Goal: Transaction & Acquisition: Purchase product/service

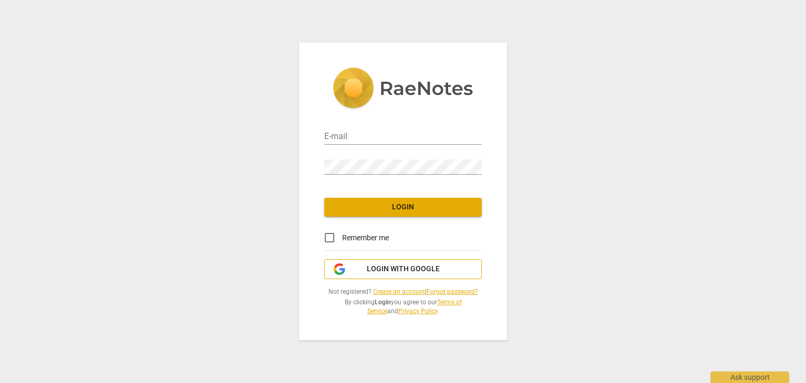
click at [384, 270] on span "Login with Google" at bounding box center [403, 269] width 73 height 10
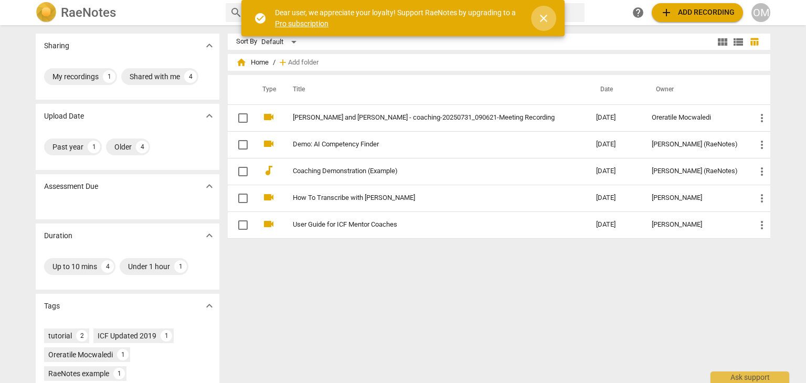
click at [546, 19] on span "close" at bounding box center [543, 18] width 13 height 13
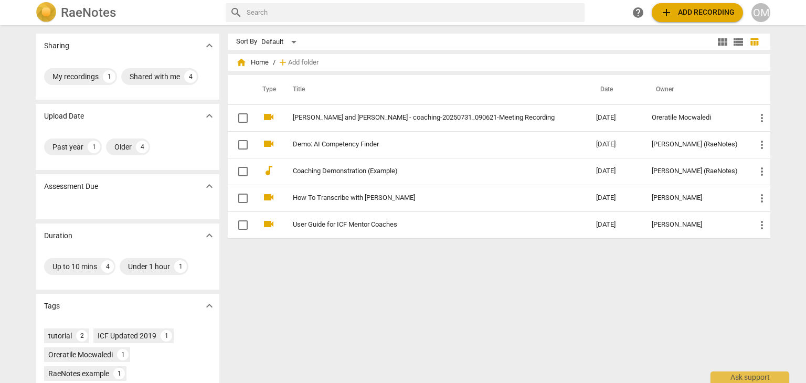
click at [411, 330] on div "Sort By Default view_module view_list table_chart home Home / add Add folder Ty…" at bounding box center [503, 204] width 551 height 341
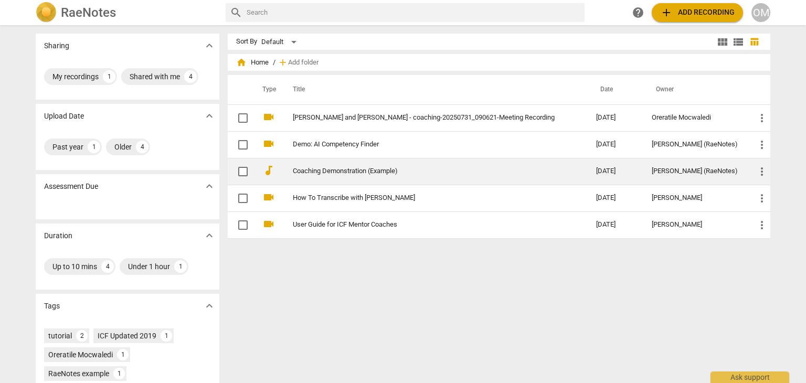
click at [364, 168] on link "Coaching Demonstration (Example)" at bounding box center [426, 171] width 266 height 8
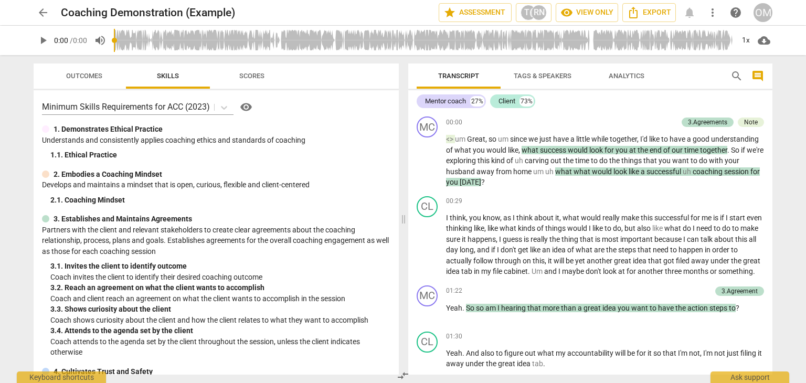
click at [39, 39] on span "play_arrow" at bounding box center [43, 40] width 13 height 13
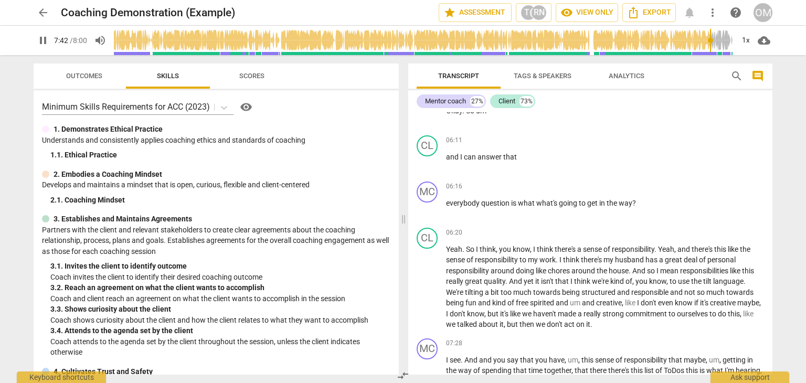
scroll to position [1469, 0]
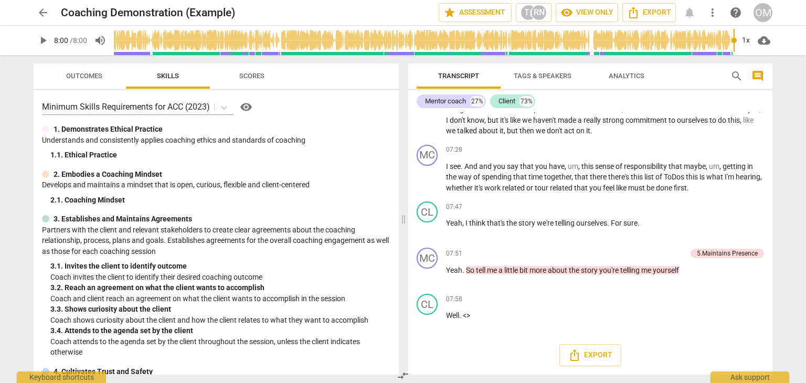
type input "480"
click at [245, 76] on span "Scores" at bounding box center [251, 76] width 25 height 8
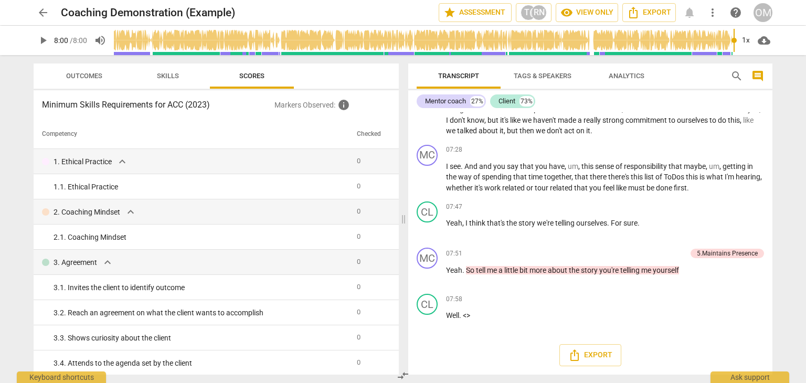
click at [41, 13] on span "arrow_back" at bounding box center [43, 12] width 13 height 13
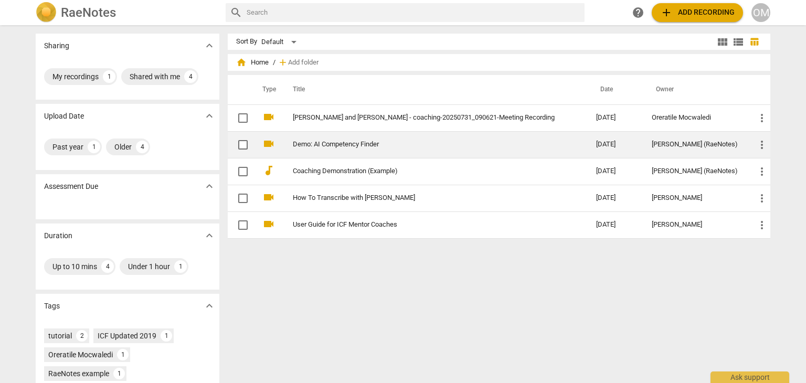
click at [357, 144] on link "Demo: AI Competency Finder" at bounding box center [426, 145] width 266 height 8
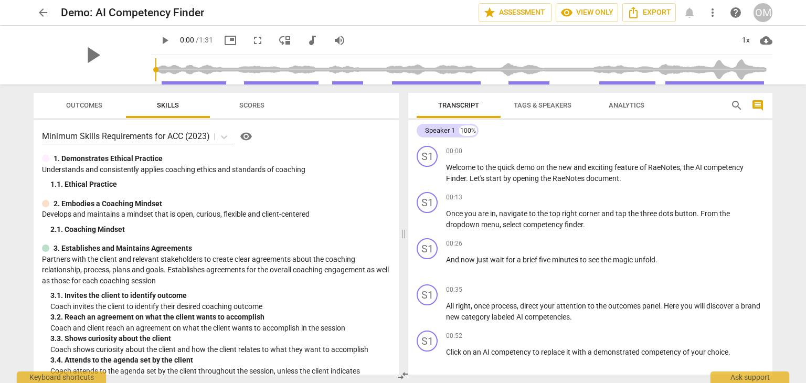
click at [39, 13] on span "arrow_back" at bounding box center [43, 12] width 13 height 13
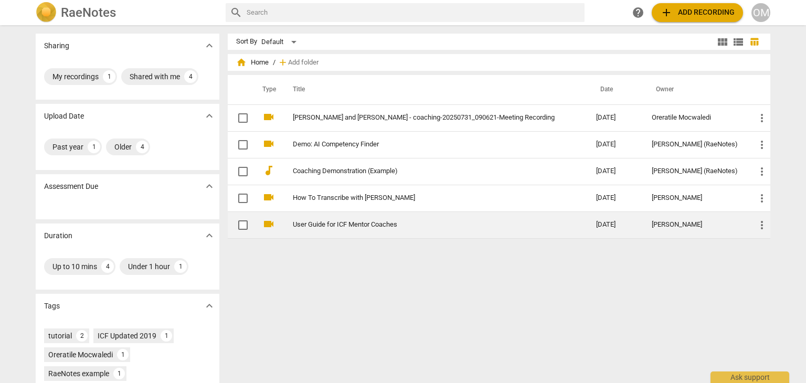
click at [334, 227] on link "User Guide for ICF Mentor Coaches" at bounding box center [426, 225] width 266 height 8
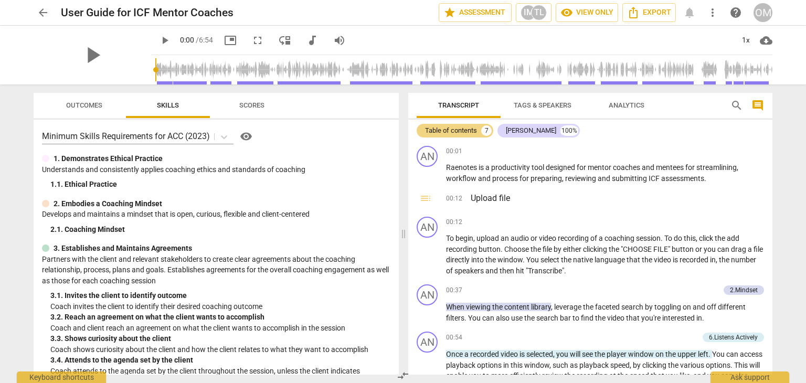
click at [42, 11] on span "arrow_back" at bounding box center [43, 12] width 13 height 13
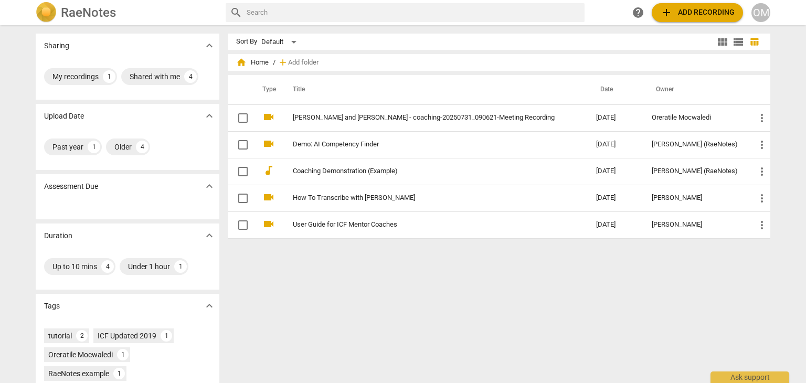
click at [423, 305] on div "Sort By Default view_module view_list table_chart home Home / add Add folder Ty…" at bounding box center [503, 204] width 551 height 341
click at [672, 13] on span "add" at bounding box center [666, 12] width 13 height 13
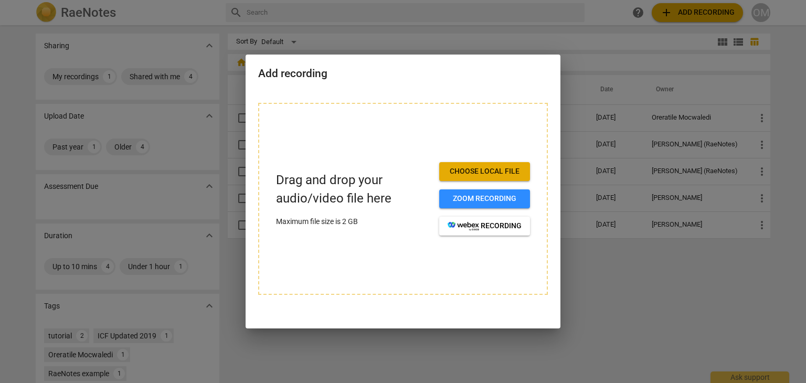
click at [477, 172] on span "Choose local file" at bounding box center [485, 171] width 74 height 10
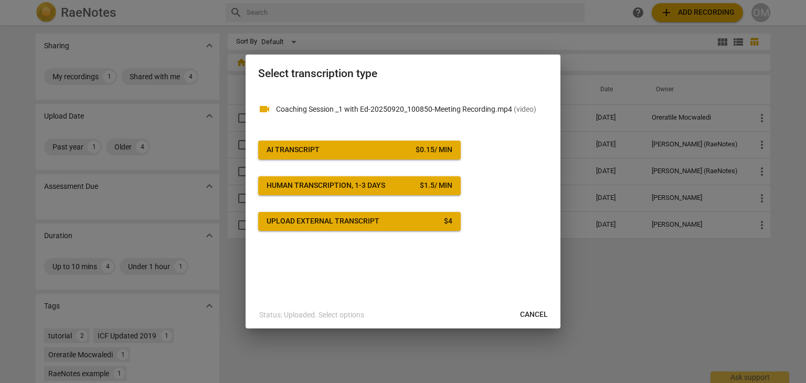
click at [307, 154] on div "AI Transcript" at bounding box center [293, 150] width 53 height 10
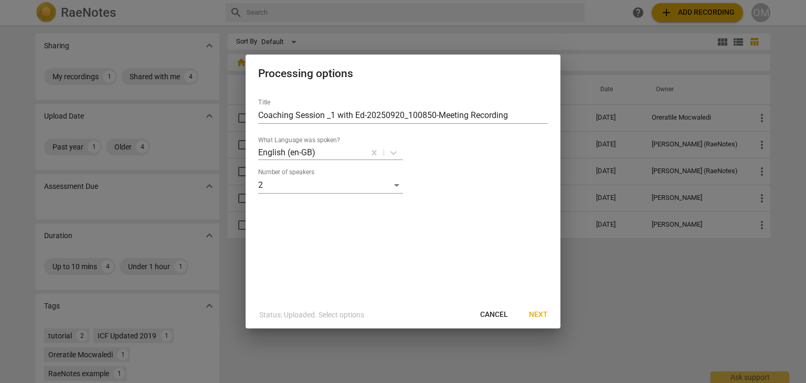
click at [533, 310] on span "Next" at bounding box center [538, 315] width 19 height 10
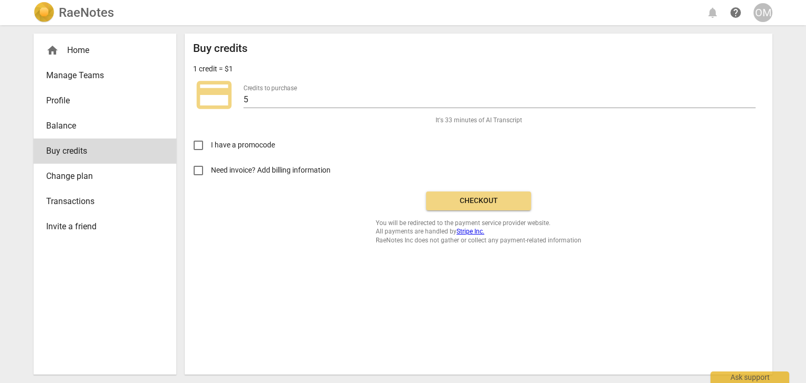
click at [200, 169] on input "Need invoice? Add billing information" at bounding box center [198, 170] width 25 height 25
checkbox input "true"
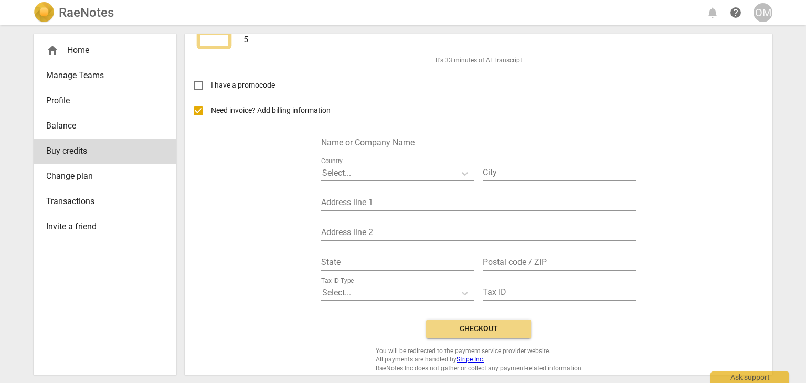
scroll to position [66, 0]
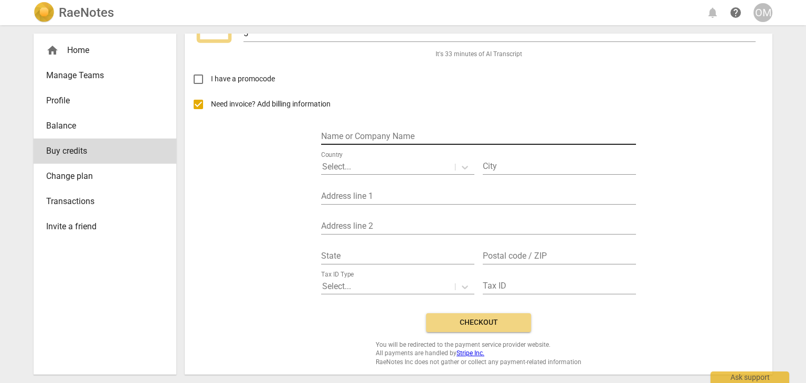
click at [393, 135] on input "text" at bounding box center [478, 137] width 315 height 15
click at [75, 205] on span "Transactions" at bounding box center [100, 201] width 109 height 13
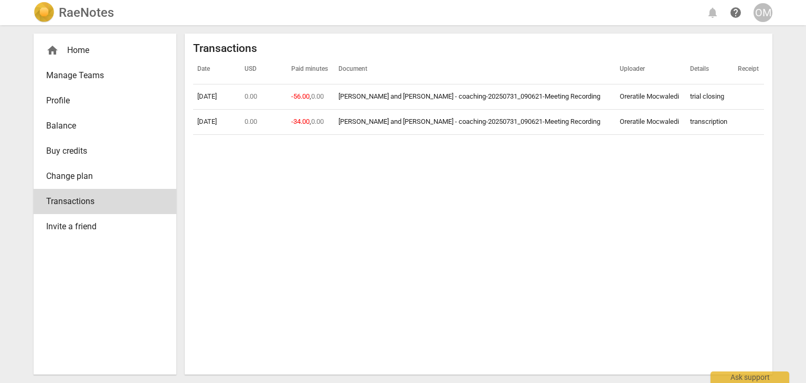
click at [65, 179] on span "Change plan" at bounding box center [100, 176] width 109 height 13
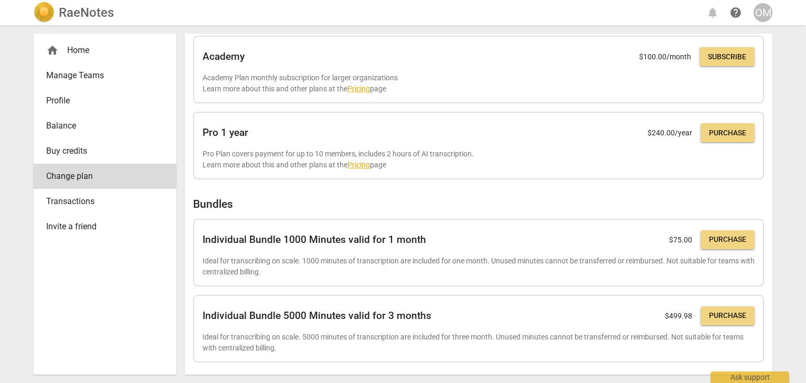
scroll to position [267, 0]
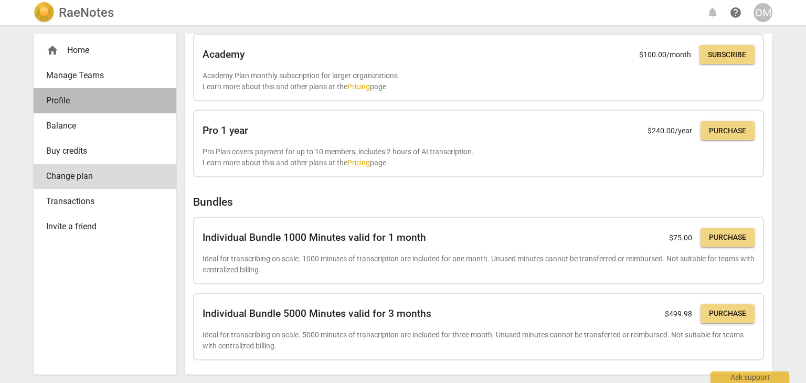
click at [68, 96] on span "Profile" at bounding box center [100, 100] width 109 height 13
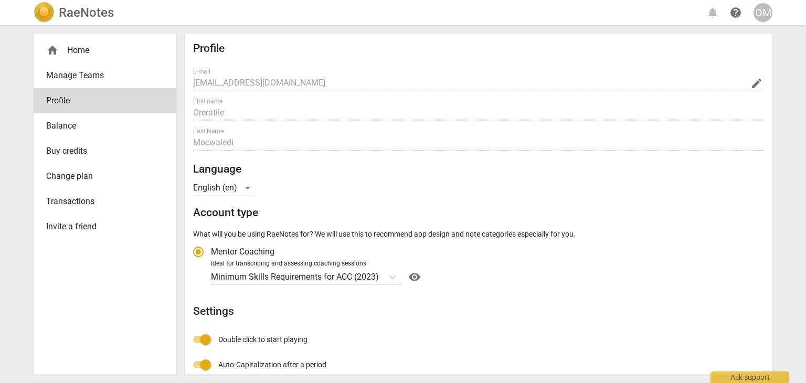
radio input "false"
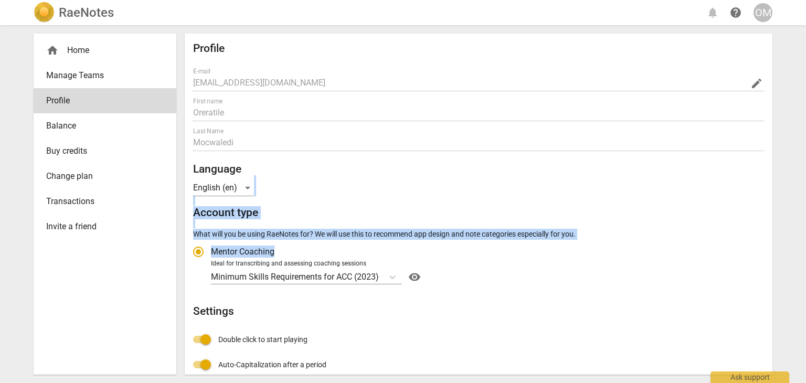
drag, startPoint x: 768, startPoint y: 198, endPoint x: 771, endPoint y: 243, distance: 45.2
click at [771, 243] on div "Profile E-mail [EMAIL_ADDRESS][DOMAIN_NAME] edit First name Oreratile Last Name…" at bounding box center [479, 204] width 588 height 341
click at [781, 240] on div "RaeNotes notifications help OM home Home Manage Teams Profile Balance Buy credi…" at bounding box center [403, 191] width 806 height 383
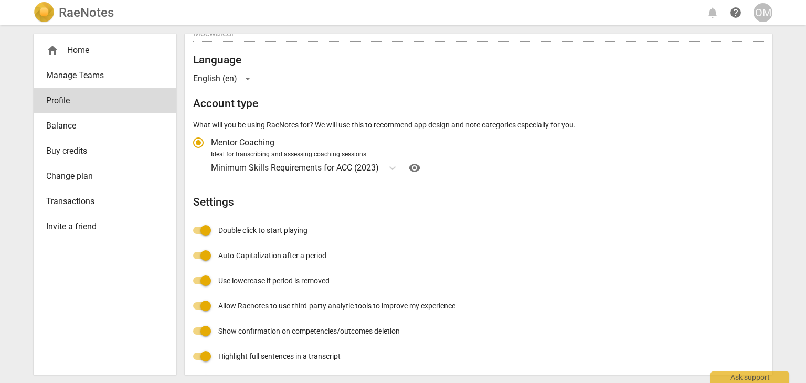
scroll to position [112, 0]
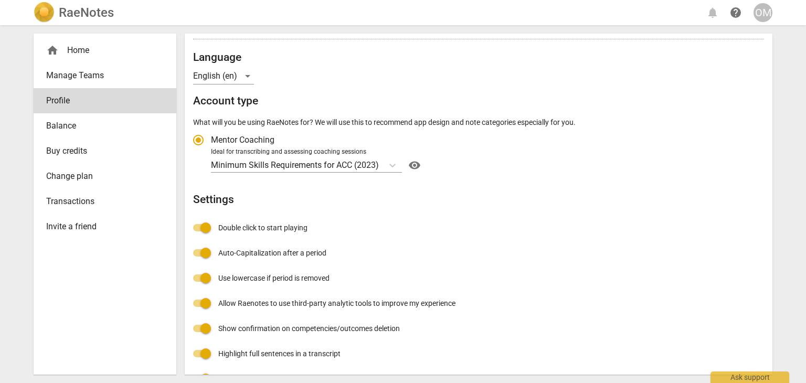
click at [80, 9] on h2 "RaeNotes" at bounding box center [86, 12] width 55 height 15
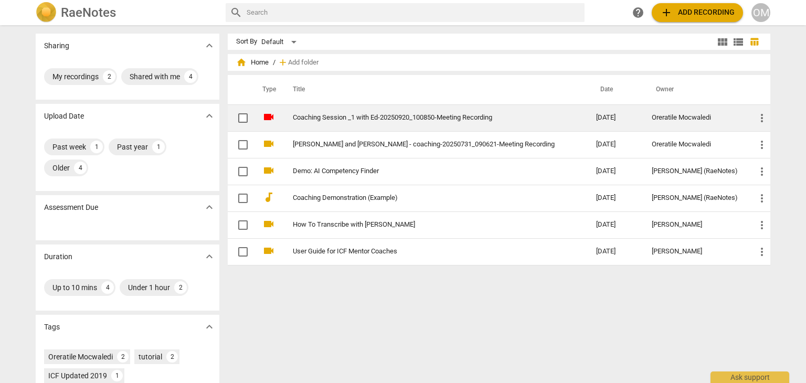
click at [334, 115] on link "Coaching Session _1 with Ed-20250920_100850-Meeting Recording" at bounding box center [426, 118] width 266 height 8
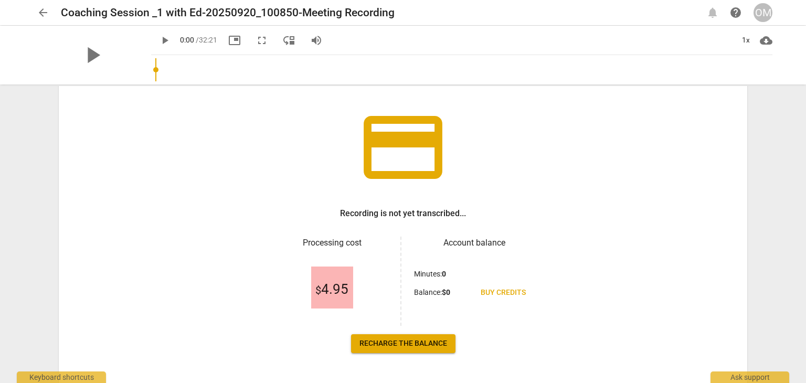
scroll to position [54, 0]
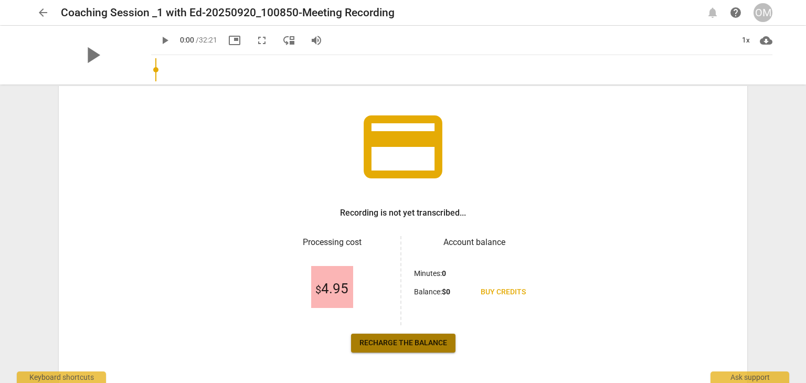
click at [398, 339] on span "Recharge the balance" at bounding box center [404, 343] width 88 height 10
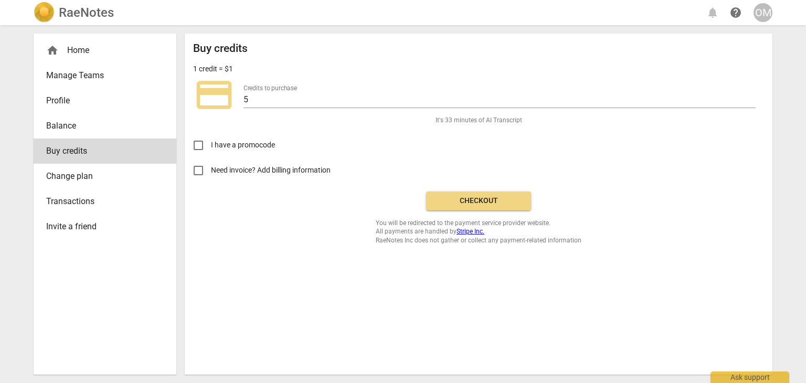
click at [228, 171] on span "Need invoice? Add billing information" at bounding box center [271, 170] width 121 height 11
click at [211, 171] on input "Need invoice? Add billing information" at bounding box center [198, 170] width 25 height 25
checkbox input "true"
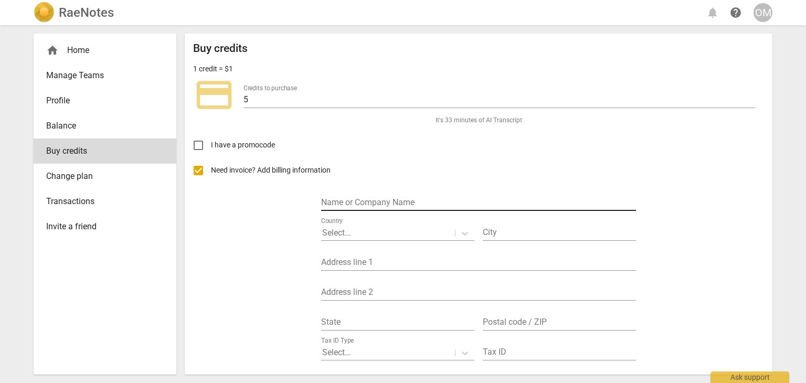
click at [352, 198] on input "text" at bounding box center [478, 203] width 315 height 15
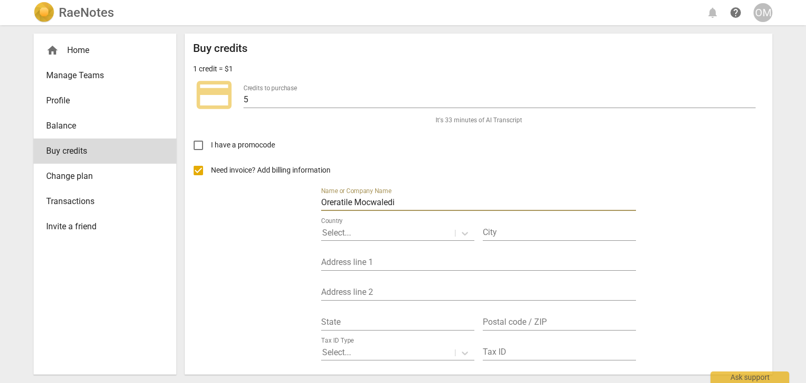
type input "Oreratile Mocwaledi"
click at [400, 231] on div at bounding box center [388, 233] width 132 height 12
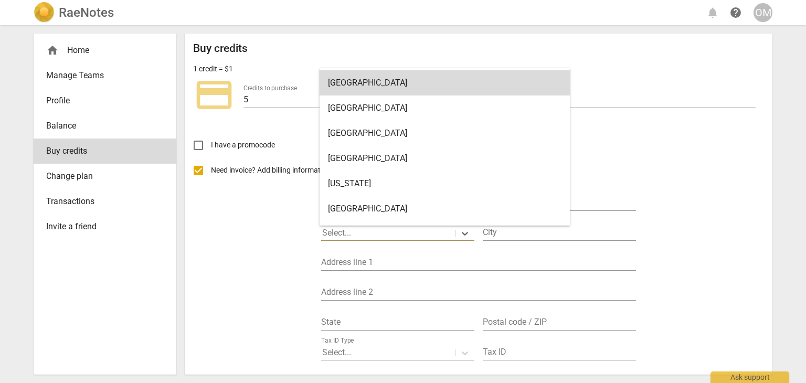
scroll to position [29, 0]
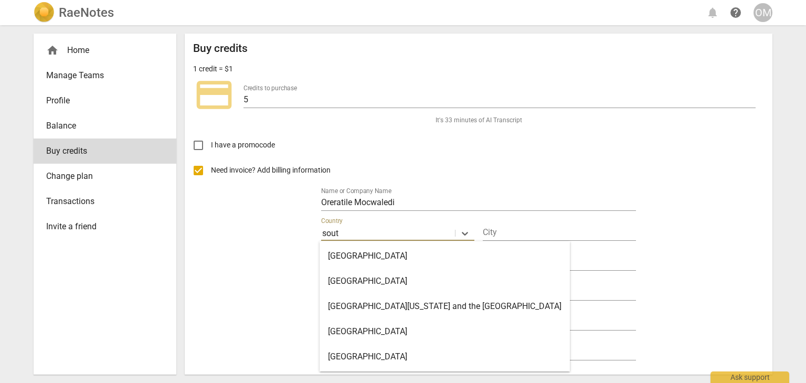
type input "[GEOGRAPHIC_DATA]"
type input "10813 Extension [STREET_ADDRESS][PERSON_NAME]"
type input "Protea [PERSON_NAME]"
type input "1819"
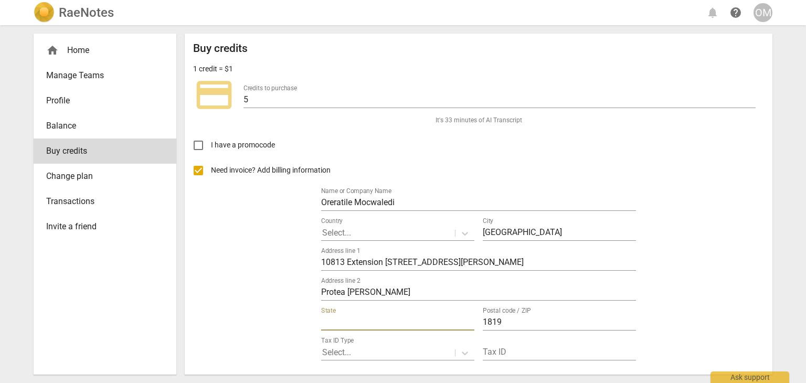
click at [372, 322] on input "text" at bounding box center [397, 322] width 153 height 15
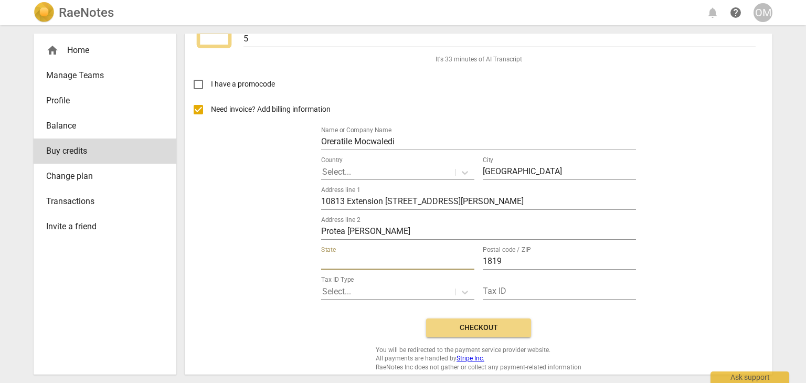
scroll to position [63, 0]
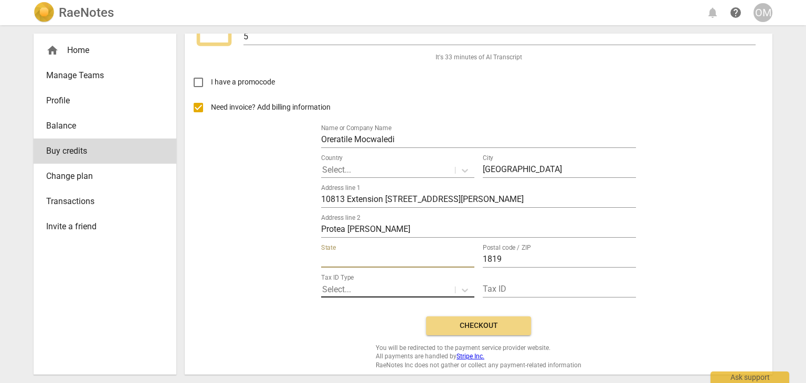
click at [418, 284] on div at bounding box center [388, 290] width 132 height 12
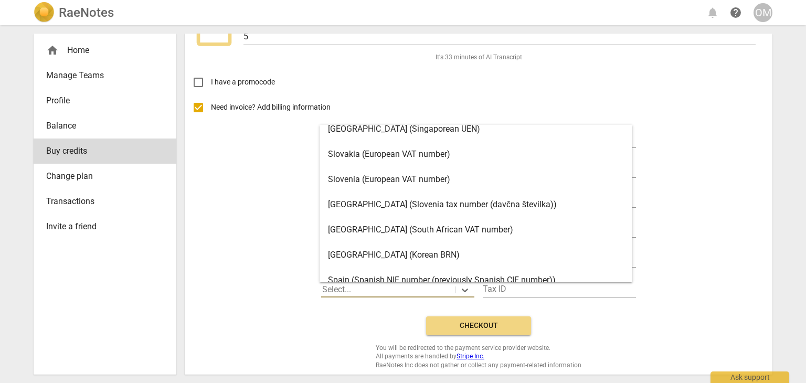
scroll to position [1812, 0]
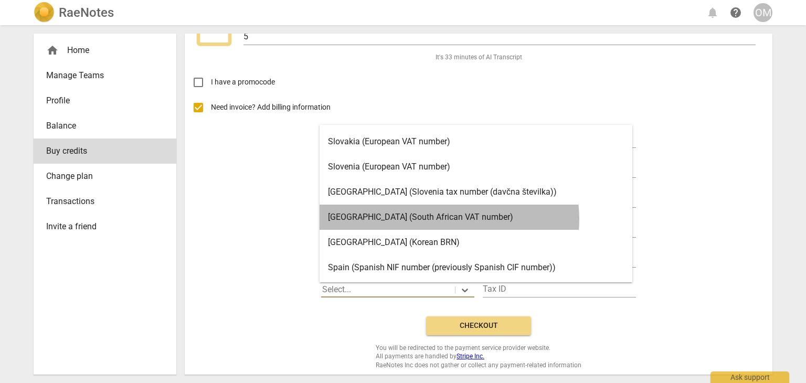
click at [449, 219] on div "[GEOGRAPHIC_DATA] (South African VAT number)" at bounding box center [476, 217] width 313 height 25
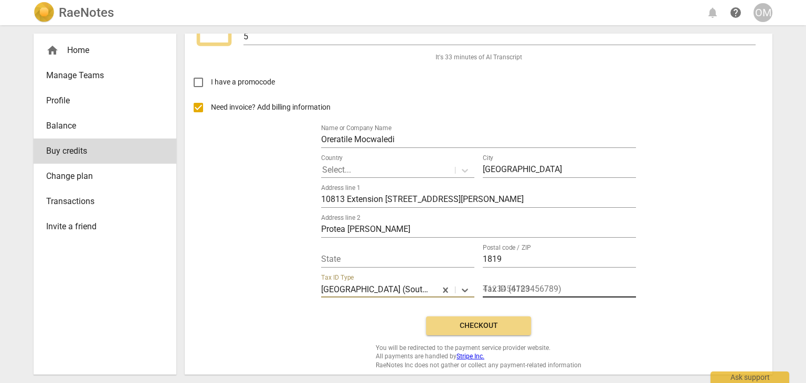
click at [520, 289] on input "text" at bounding box center [559, 289] width 153 height 15
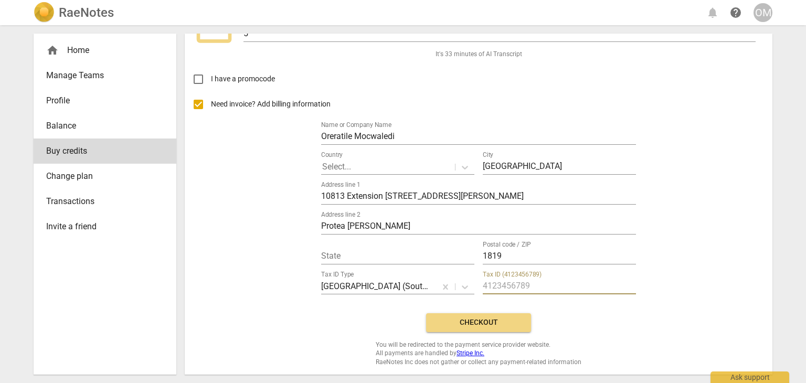
click at [498, 288] on input "text" at bounding box center [559, 286] width 153 height 15
type input "0326989159"
click at [469, 319] on span "Checkout" at bounding box center [479, 323] width 88 height 10
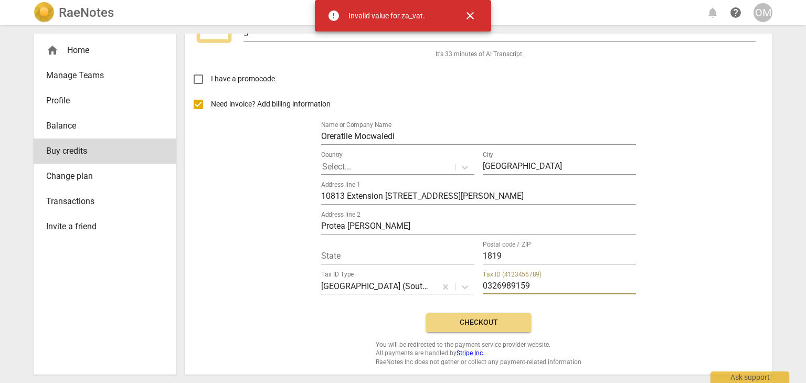
click at [546, 288] on input "0326989159" at bounding box center [559, 286] width 153 height 15
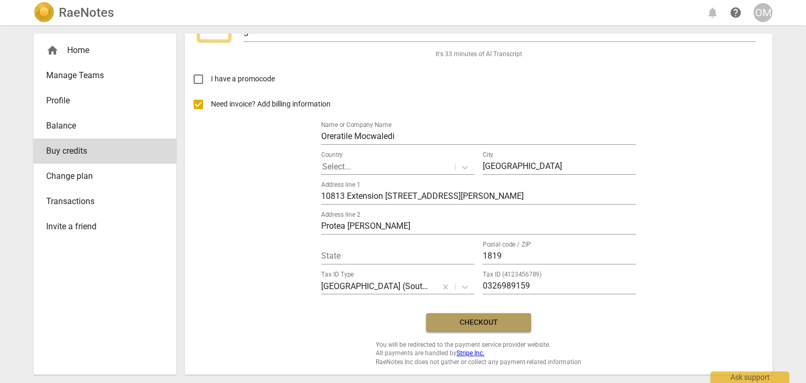
click at [512, 320] on span "Checkout" at bounding box center [479, 323] width 88 height 10
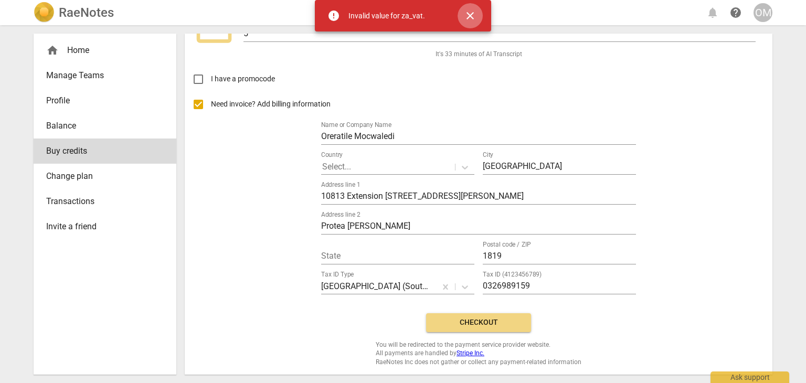
click at [471, 15] on span "close" at bounding box center [470, 15] width 13 height 13
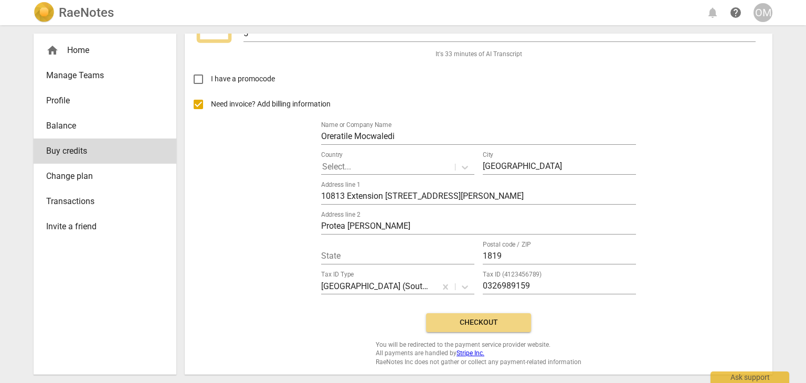
click at [92, 13] on h2 "RaeNotes" at bounding box center [86, 12] width 55 height 15
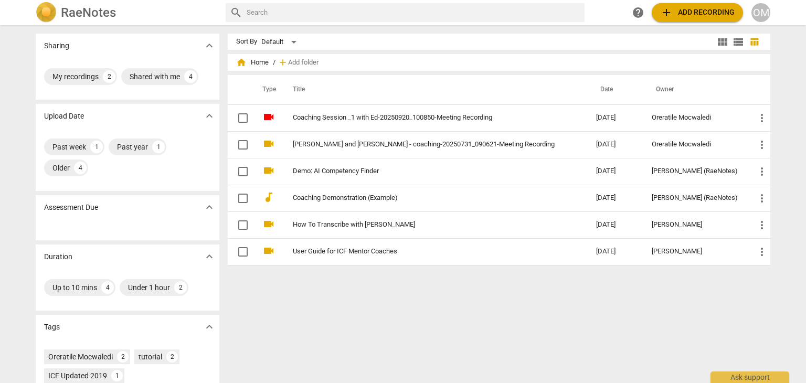
click at [760, 11] on div "OM" at bounding box center [761, 12] width 19 height 19
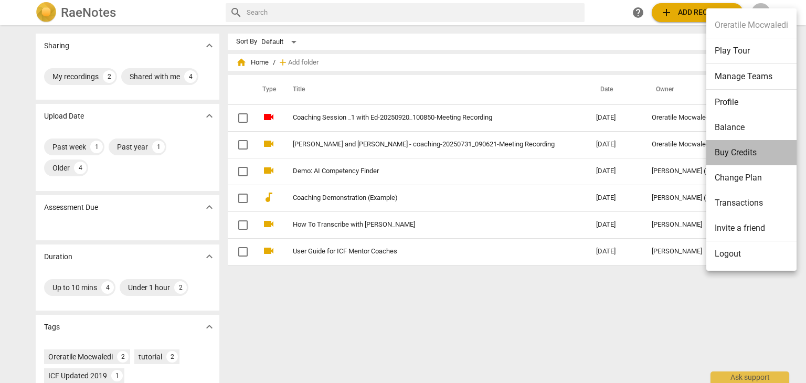
click at [753, 144] on li "Buy Credits" at bounding box center [751, 152] width 90 height 25
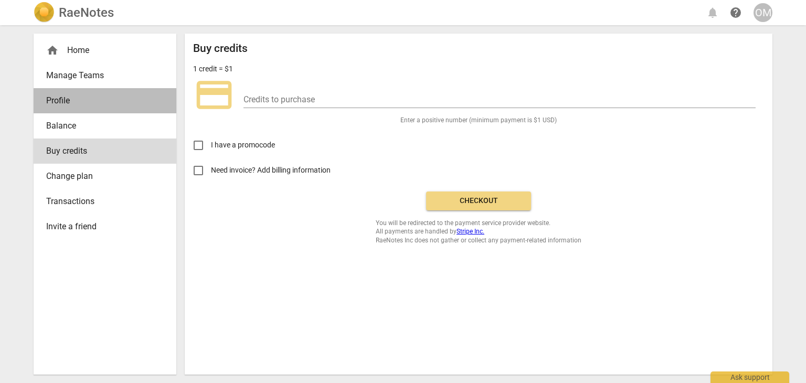
click at [70, 98] on span "Profile" at bounding box center [100, 100] width 109 height 13
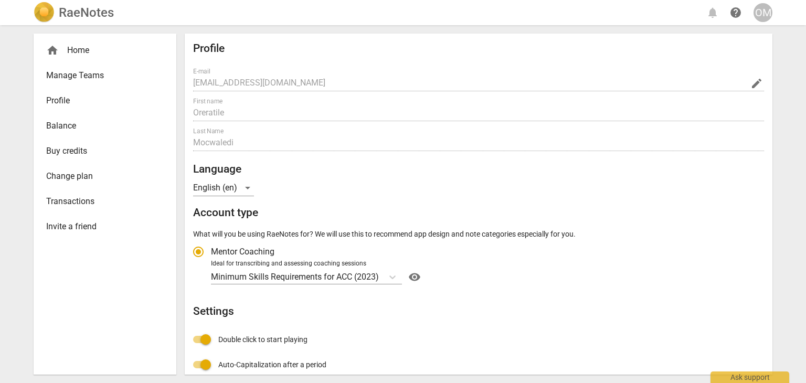
radio input "false"
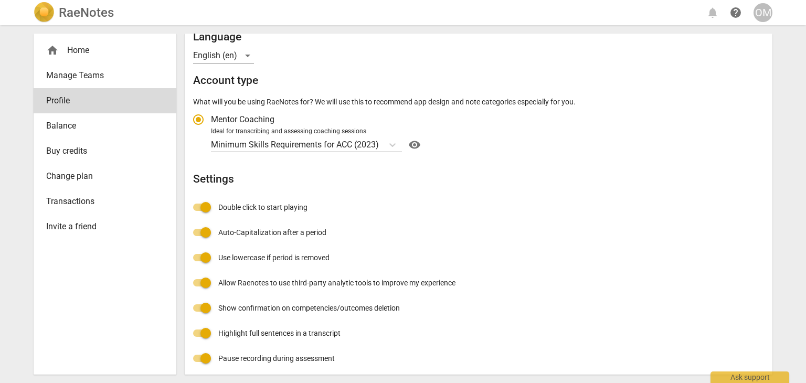
scroll to position [133, 0]
click at [60, 124] on span "Balance" at bounding box center [100, 126] width 109 height 13
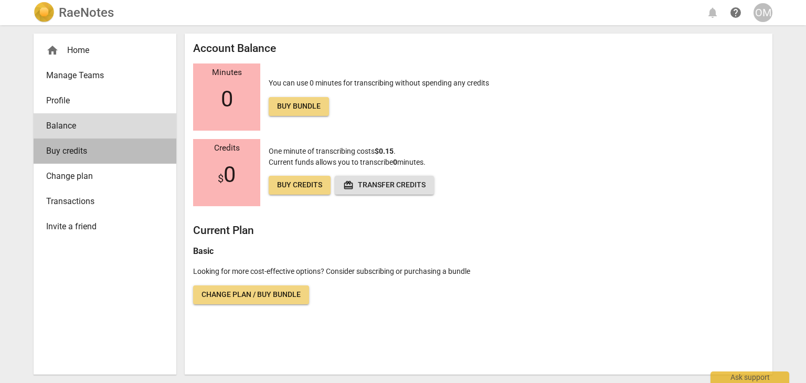
click at [69, 152] on span "Buy credits" at bounding box center [100, 151] width 109 height 13
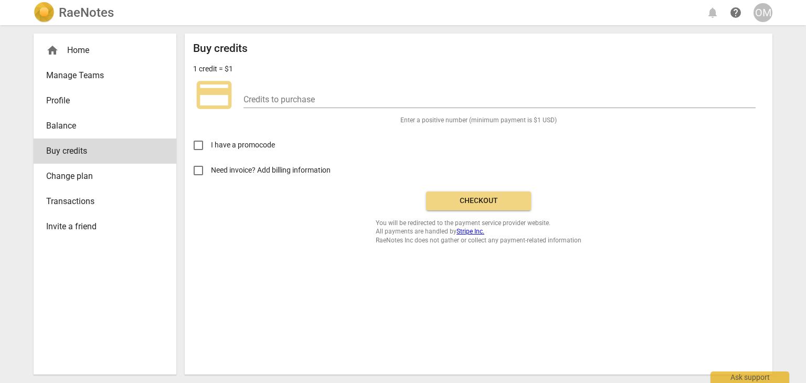
click at [69, 173] on span "Change plan" at bounding box center [100, 176] width 109 height 13
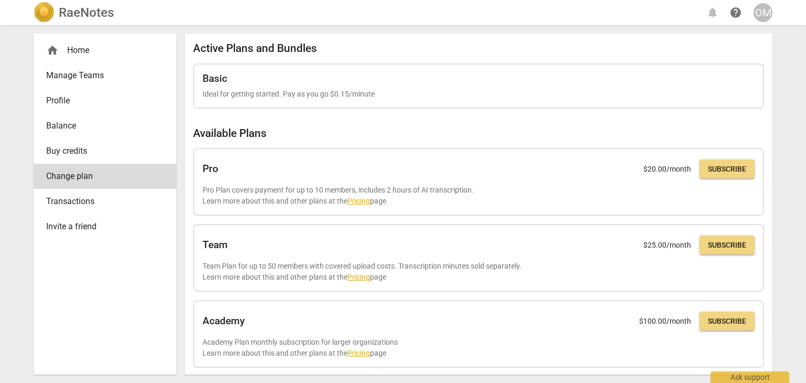
click at [38, 6] on img at bounding box center [44, 12] width 21 height 21
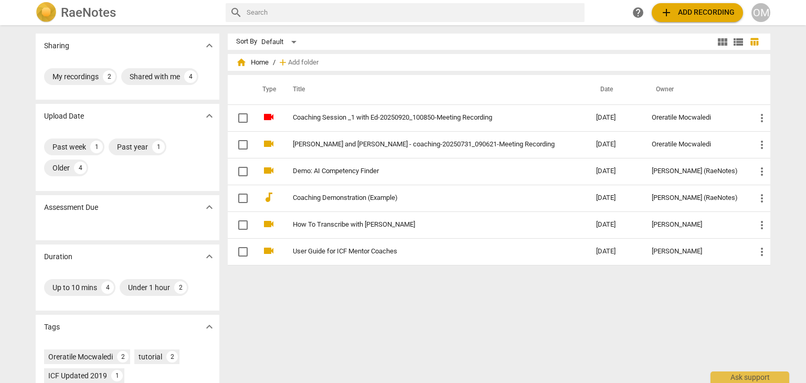
click at [760, 14] on div "OM" at bounding box center [761, 12] width 19 height 19
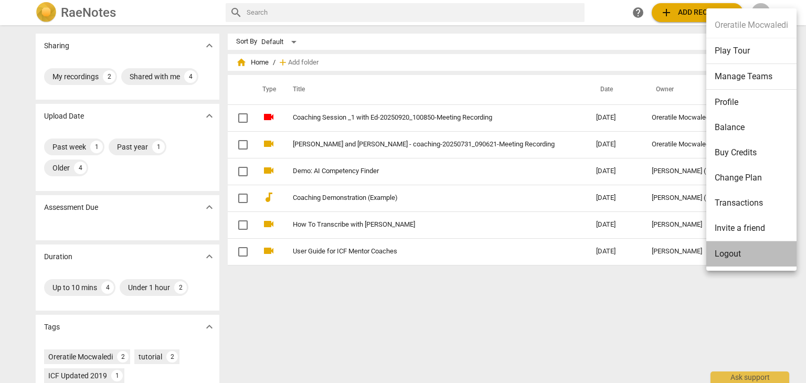
click at [743, 257] on li "Logout" at bounding box center [751, 253] width 90 height 25
